Goal: Task Accomplishment & Management: Use online tool/utility

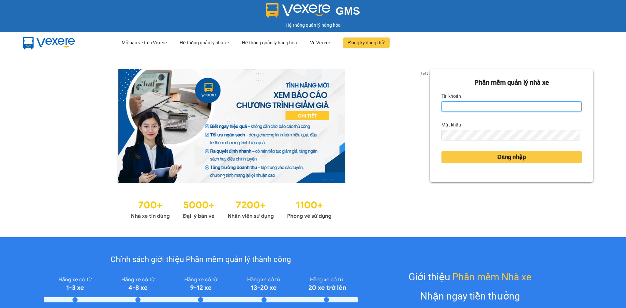
click at [530, 104] on input "Tài khoản" at bounding box center [511, 106] width 140 height 10
type input "N"
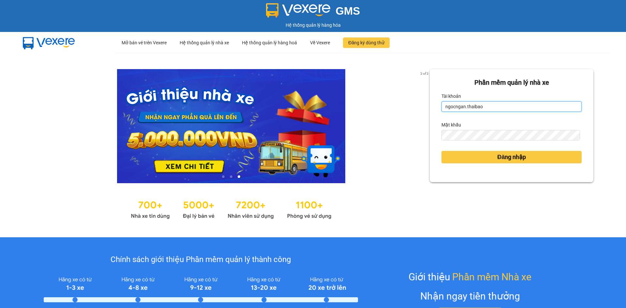
type input "ngocngan.thaibao"
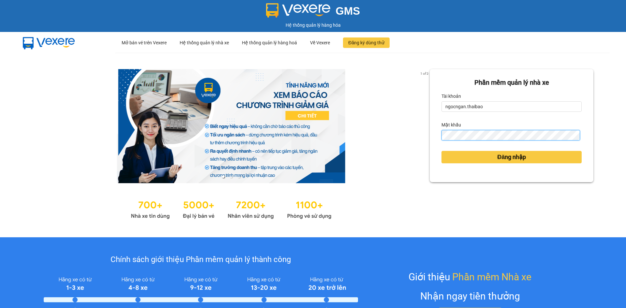
click at [441, 151] on button "Đăng nhập" at bounding box center [511, 157] width 140 height 12
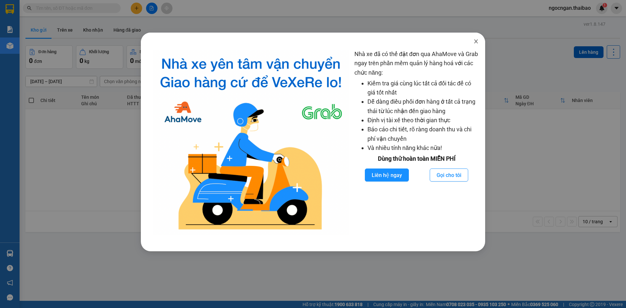
click at [477, 43] on icon "close" at bounding box center [476, 41] width 4 height 4
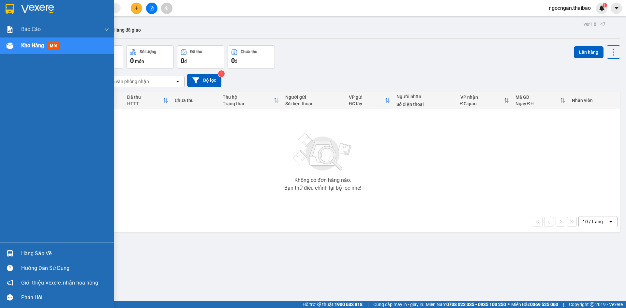
click at [36, 257] on div "Hàng sắp về" at bounding box center [65, 254] width 88 height 10
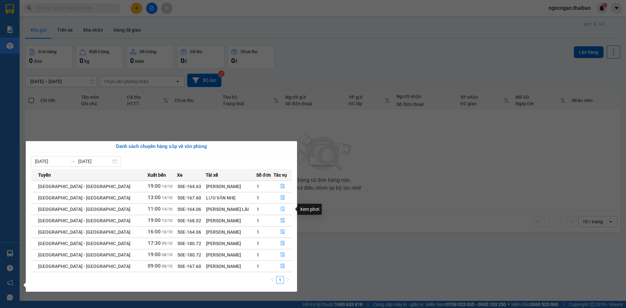
click at [280, 204] on button "button" at bounding box center [283, 209] width 18 height 10
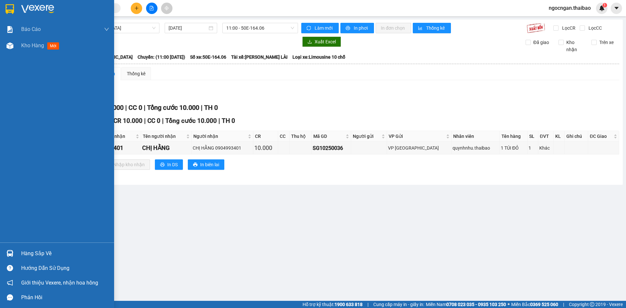
click at [34, 254] on div "Hàng sắp về" at bounding box center [65, 254] width 88 height 10
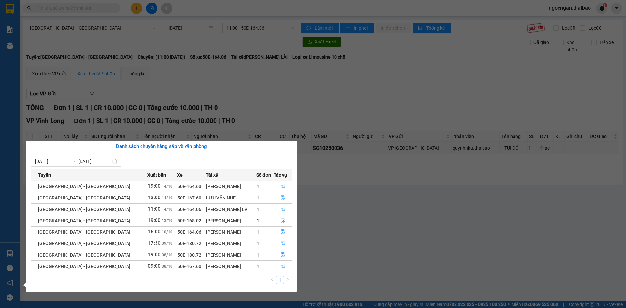
click at [277, 195] on button "button" at bounding box center [283, 198] width 18 height 10
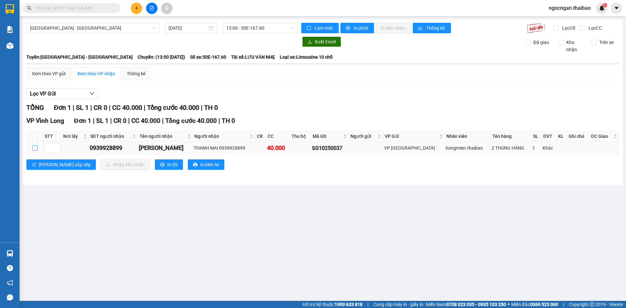
click at [34, 149] on input "checkbox" at bounding box center [34, 147] width 5 height 5
checkbox input "true"
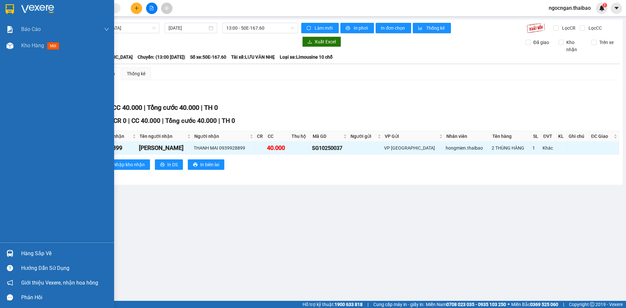
click at [68, 257] on div "Hàng sắp về" at bounding box center [65, 254] width 88 height 10
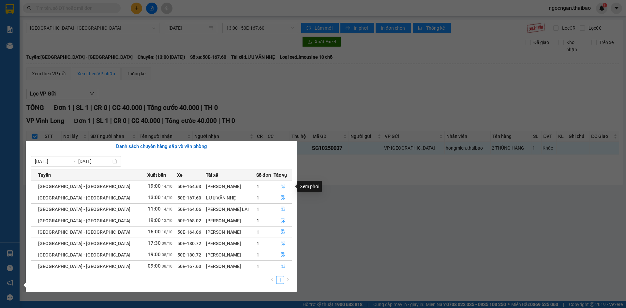
click at [281, 186] on icon "file-done" at bounding box center [283, 186] width 4 height 5
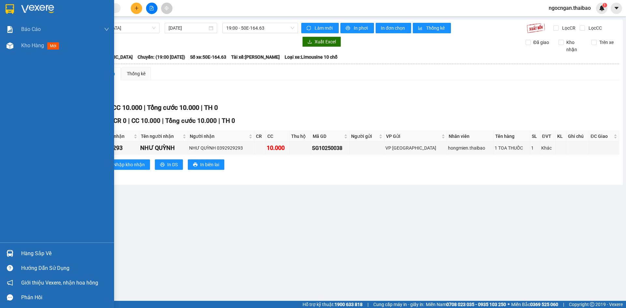
click at [12, 251] on img at bounding box center [10, 253] width 7 height 7
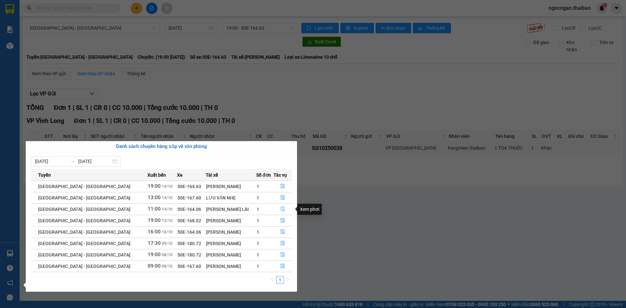
click at [280, 206] on button "button" at bounding box center [283, 209] width 18 height 10
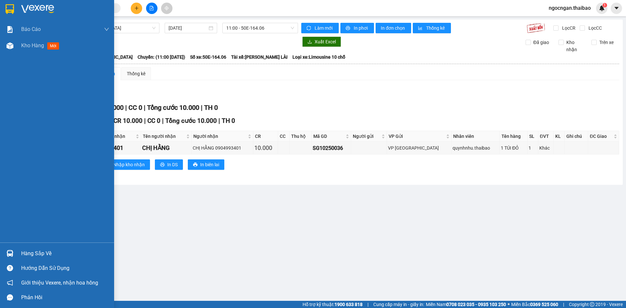
drag, startPoint x: 25, startPoint y: 250, endPoint x: 31, endPoint y: 251, distance: 5.5
click at [26, 250] on div "Hàng sắp về" at bounding box center [65, 254] width 88 height 10
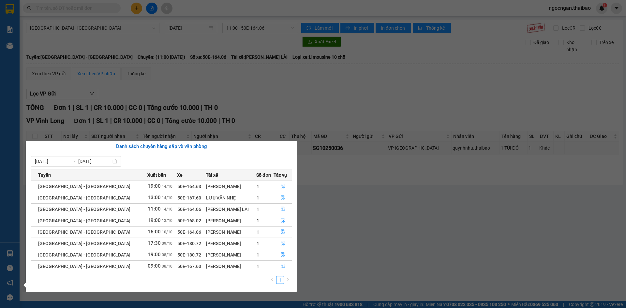
click at [281, 198] on icon "file-done" at bounding box center [283, 198] width 4 height 5
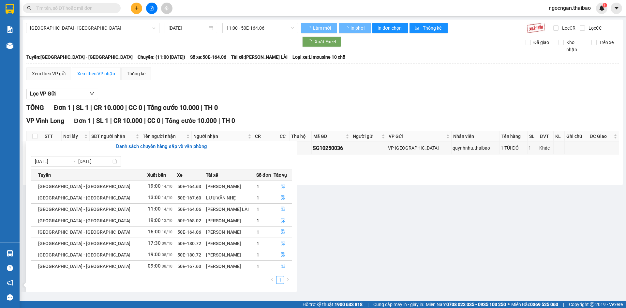
checkbox input "true"
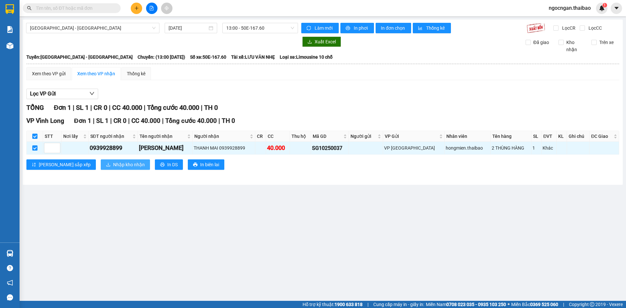
click at [113, 166] on span "Nhập kho nhận" at bounding box center [129, 164] width 32 height 7
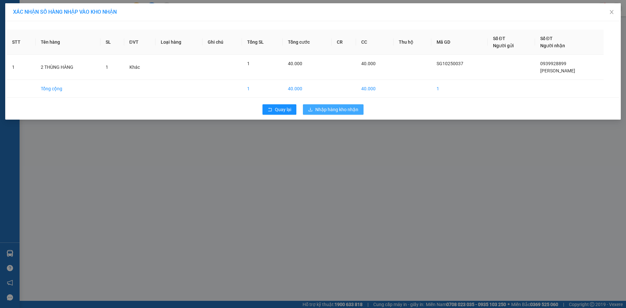
click at [351, 106] on span "Nhập hàng kho nhận" at bounding box center [336, 109] width 43 height 7
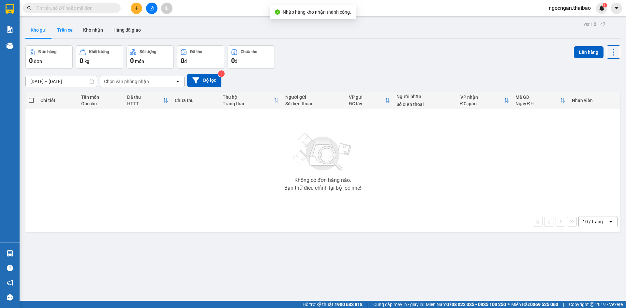
click at [75, 30] on button "Trên xe" at bounding box center [65, 30] width 26 height 16
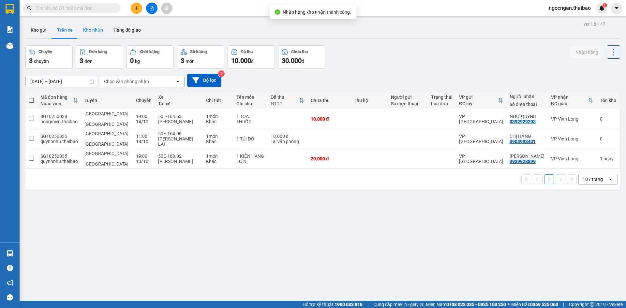
click at [88, 30] on button "Kho nhận" at bounding box center [93, 30] width 30 height 16
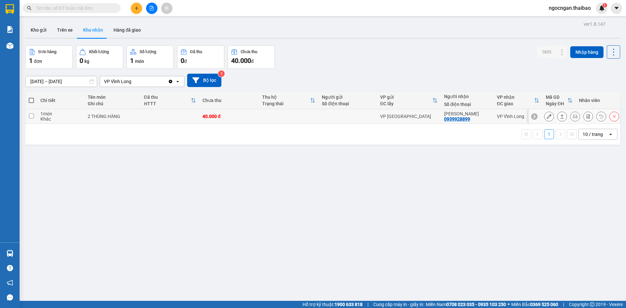
click at [33, 116] on input "checkbox" at bounding box center [31, 115] width 5 height 5
checkbox input "true"
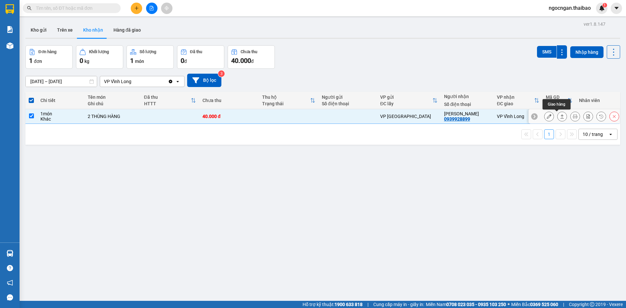
drag, startPoint x: 554, startPoint y: 116, endPoint x: 544, endPoint y: 117, distance: 9.5
click at [544, 117] on div at bounding box center [581, 117] width 75 height 10
click at [547, 117] on icon at bounding box center [549, 116] width 5 height 5
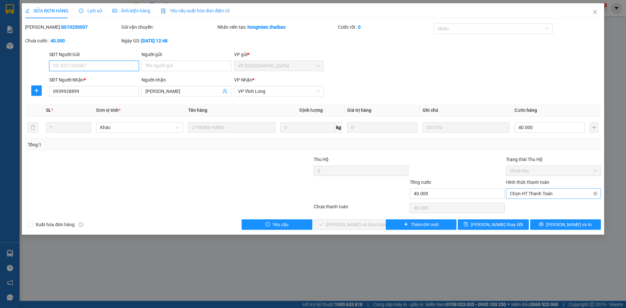
click at [526, 194] on span "Chọn HT Thanh Toán" at bounding box center [553, 194] width 87 height 10
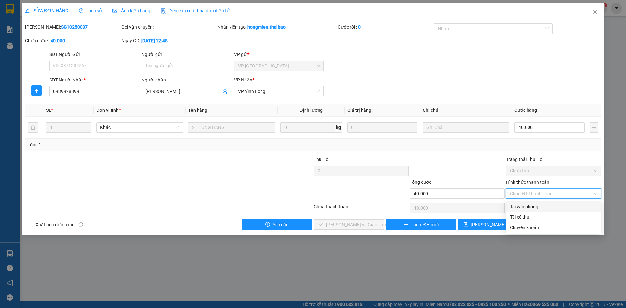
click at [538, 207] on div "Tại văn phòng" at bounding box center [553, 206] width 87 height 7
type input "0"
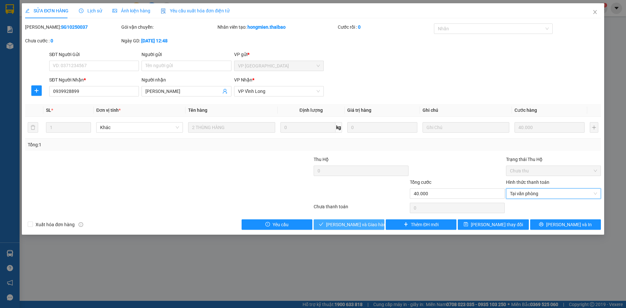
click at [339, 226] on span "[PERSON_NAME] và Giao hàng" at bounding box center [357, 224] width 63 height 7
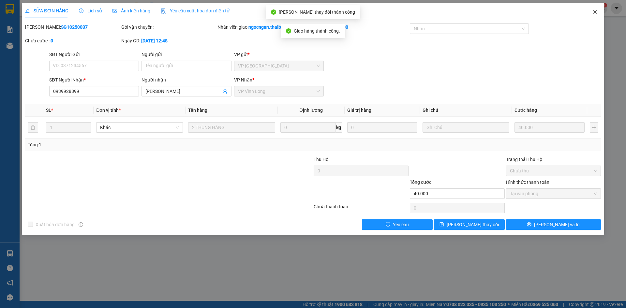
click at [592, 15] on span "Close" at bounding box center [595, 12] width 18 height 18
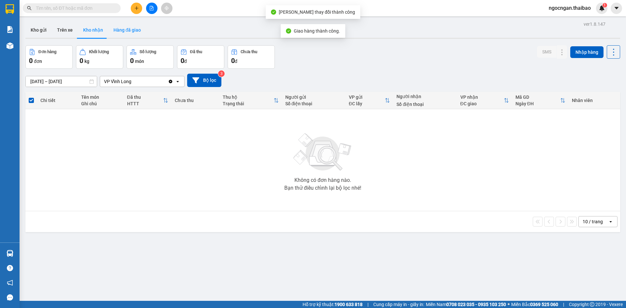
click at [119, 28] on button "Hàng đã giao" at bounding box center [127, 30] width 38 height 16
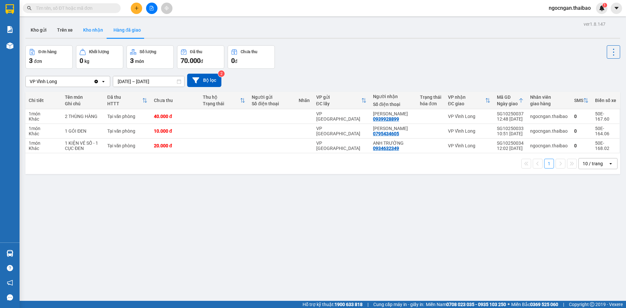
click at [96, 29] on button "Kho nhận" at bounding box center [93, 30] width 30 height 16
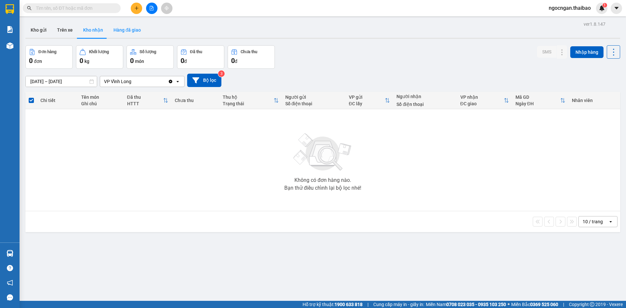
click at [127, 31] on button "Hàng đã giao" at bounding box center [127, 30] width 38 height 16
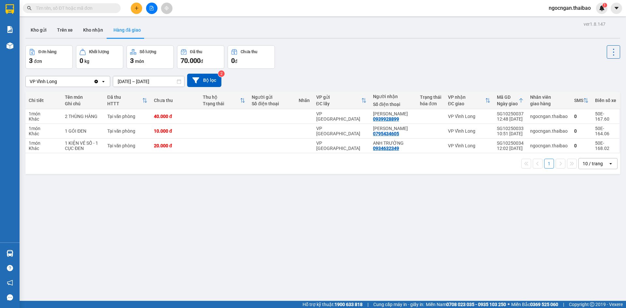
click at [571, 8] on span "ngocngan.thaibao" at bounding box center [570, 8] width 52 height 8
click at [576, 18] on span "Đăng xuất" at bounding box center [572, 20] width 39 height 7
